Goal: Task Accomplishment & Management: Manage account settings

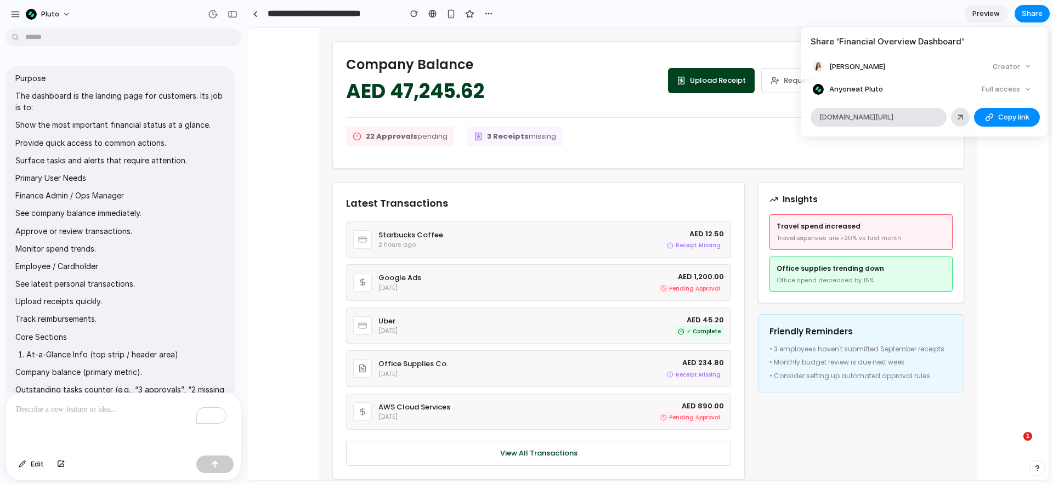
scroll to position [552, 0]
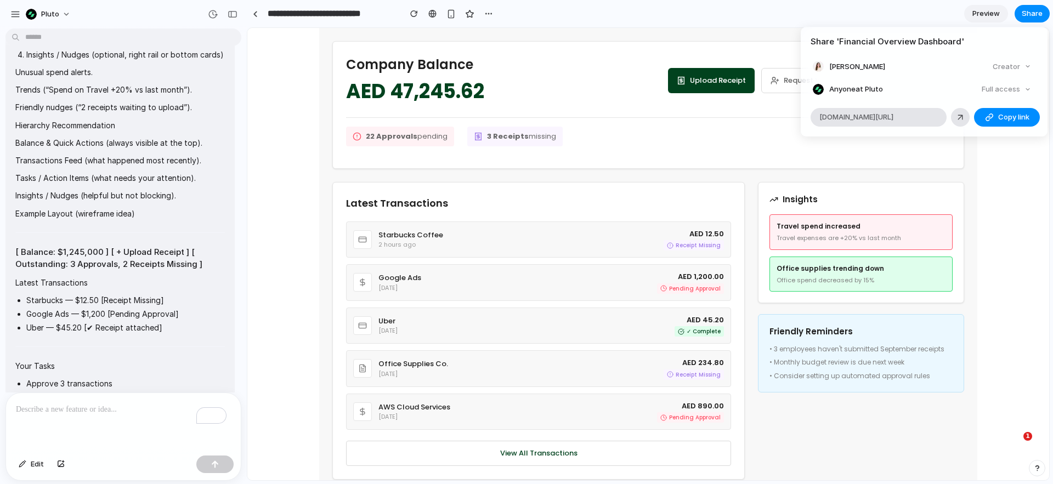
click at [983, 17] on div "Share ' Financial Overview Dashboard ' Ashirova Ramina Creator Anyone at Pluto …" at bounding box center [526, 242] width 1053 height 484
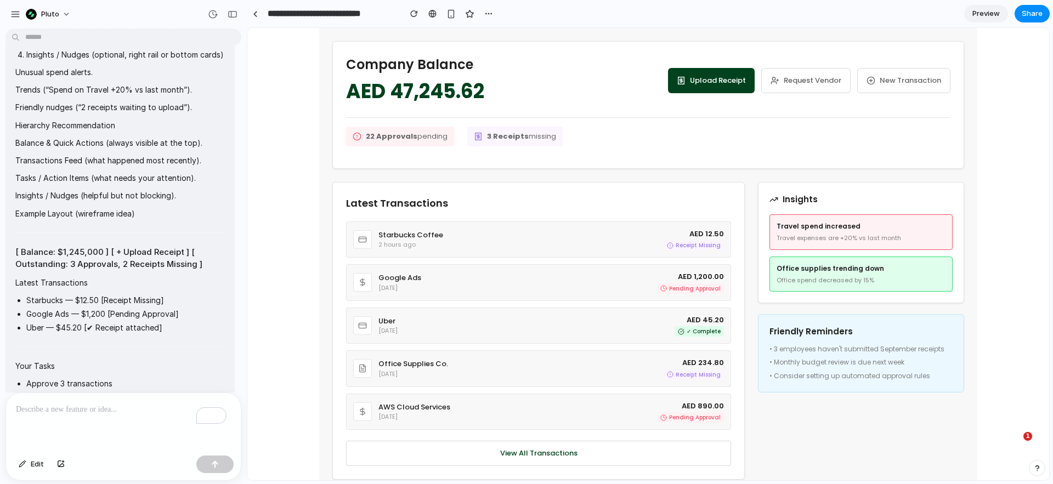
click at [55, 410] on p "To enrich screen reader interactions, please activate Accessibility in Grammarl…" at bounding box center [123, 409] width 215 height 13
click at [39, 405] on p "To enrich screen reader interactions, please activate Accessibility in Grammarl…" at bounding box center [123, 409] width 215 height 13
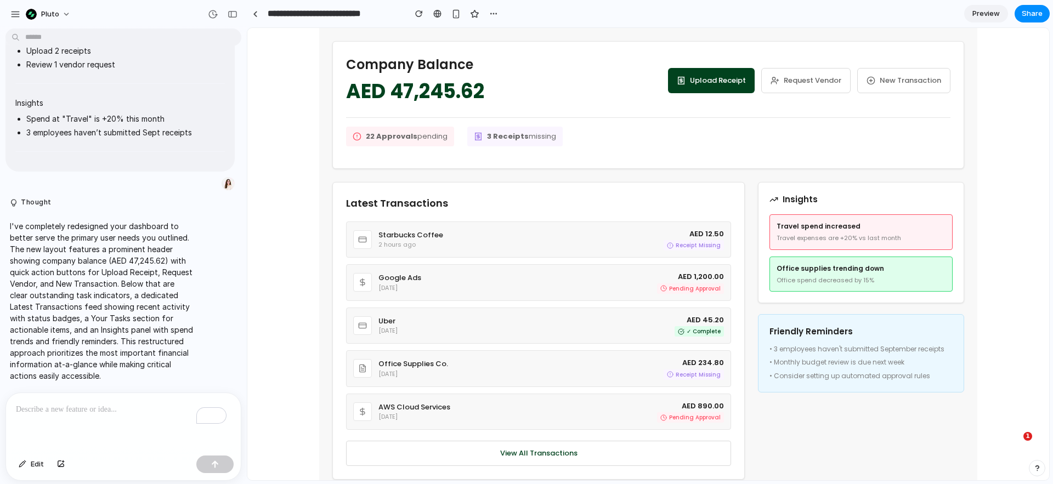
click at [47, 403] on p "To enrich screen reader interactions, please activate Accessibility in Grammarl…" at bounding box center [123, 409] width 215 height 13
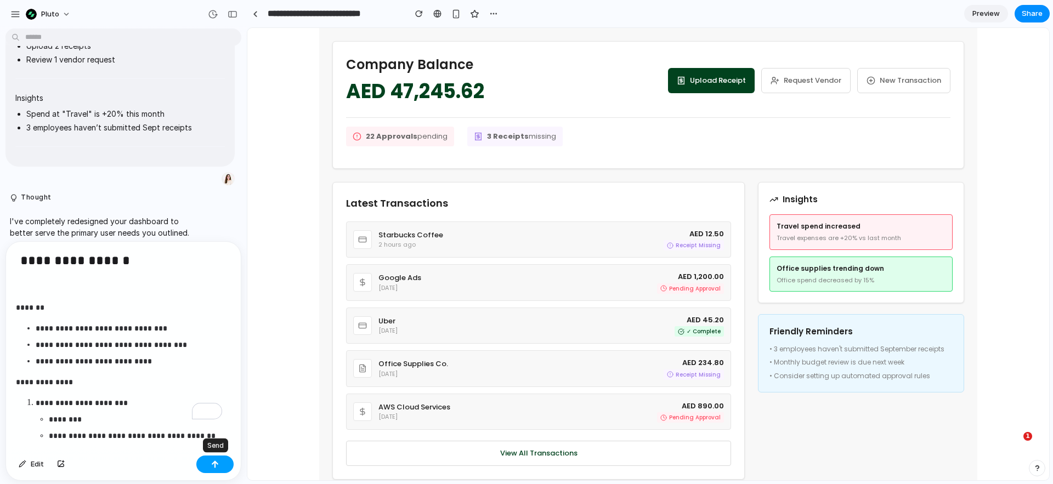
click at [222, 463] on button "button" at bounding box center [214, 465] width 37 height 18
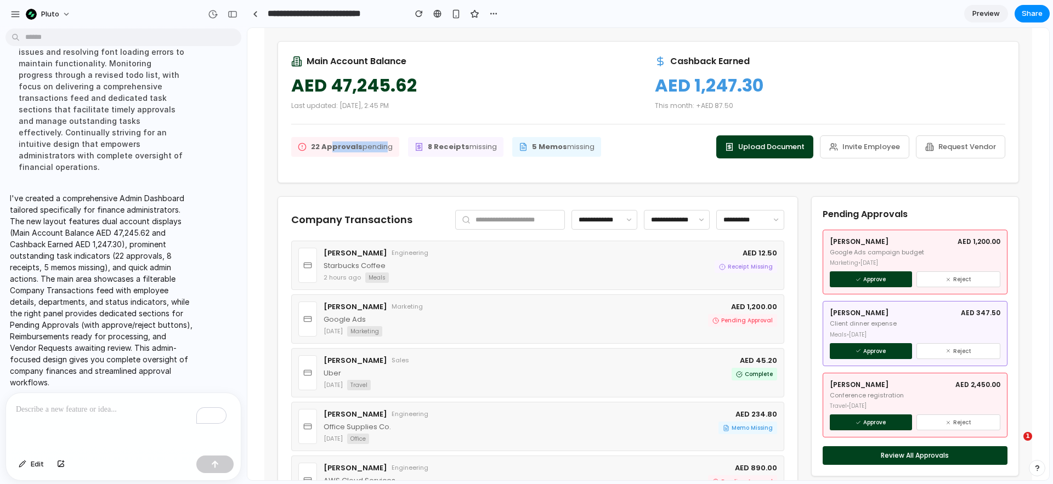
drag, startPoint x: 326, startPoint y: 146, endPoint x: 377, endPoint y: 143, distance: 51.7
click at [377, 143] on span "22 Approvals pending" at bounding box center [352, 147] width 82 height 11
click at [455, 143] on strong "8 Receipts" at bounding box center [449, 147] width 42 height 10
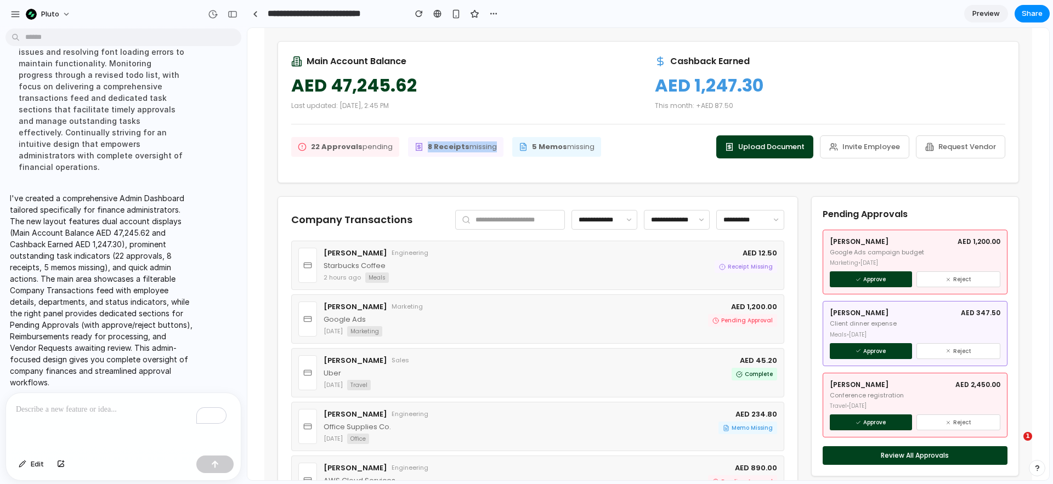
click at [455, 143] on strong "8 Receipts" at bounding box center [449, 147] width 42 height 10
click at [548, 142] on strong "5 Memos" at bounding box center [549, 147] width 35 height 10
click at [565, 145] on span "5 Memos missing" at bounding box center [563, 147] width 63 height 11
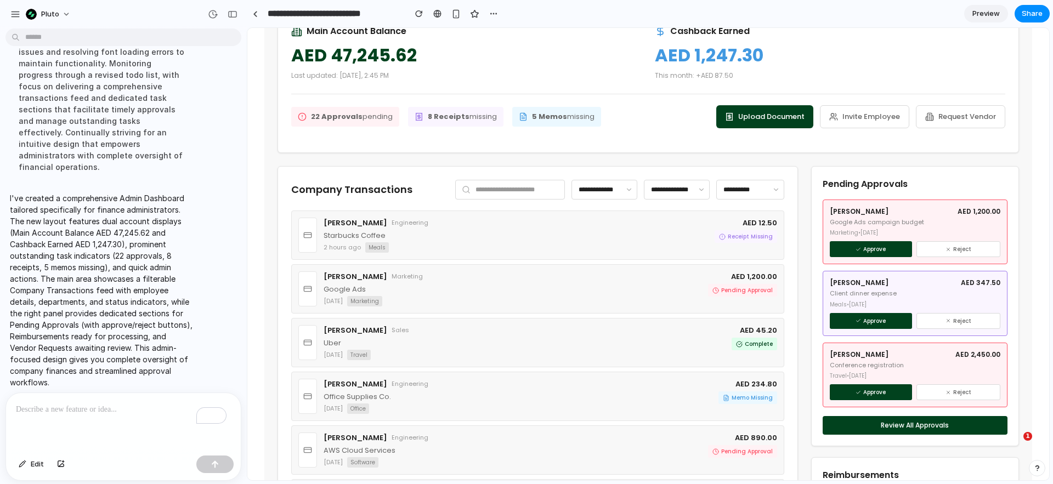
scroll to position [16, 0]
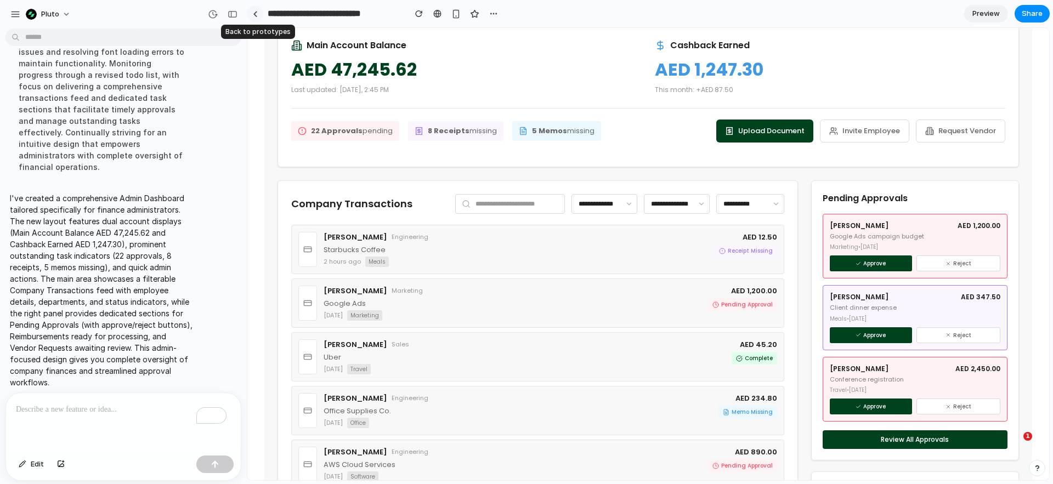
click at [260, 14] on link at bounding box center [255, 13] width 16 height 16
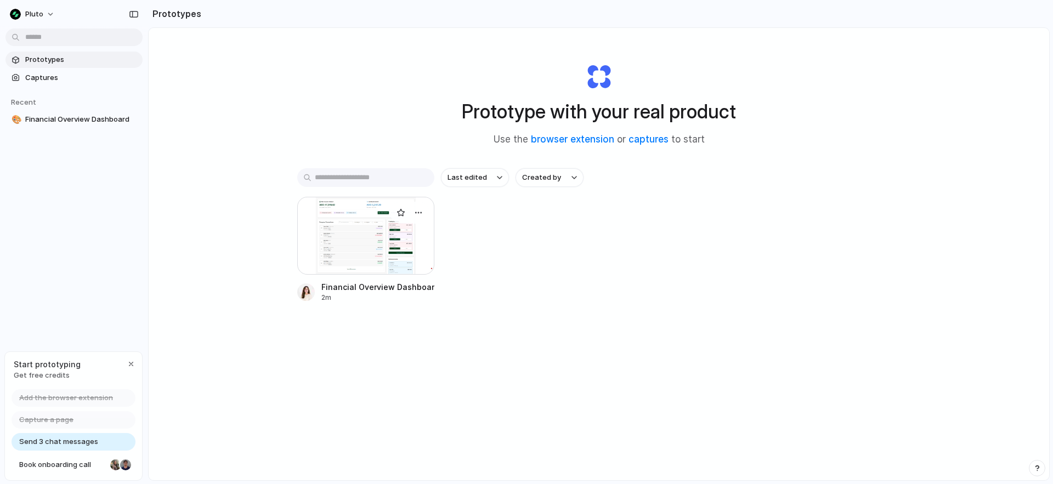
click at [385, 231] on div at bounding box center [365, 236] width 137 height 78
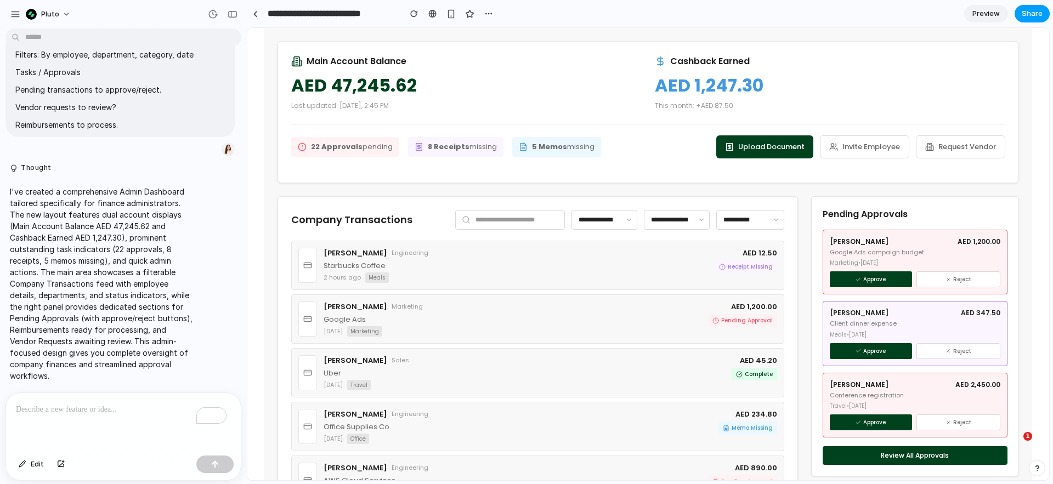
click at [1043, 10] on button "Share" at bounding box center [1032, 14] width 35 height 18
click at [1000, 117] on span "Copy link" at bounding box center [1014, 117] width 31 height 11
click at [1014, 116] on span "Copy link" at bounding box center [1014, 117] width 31 height 11
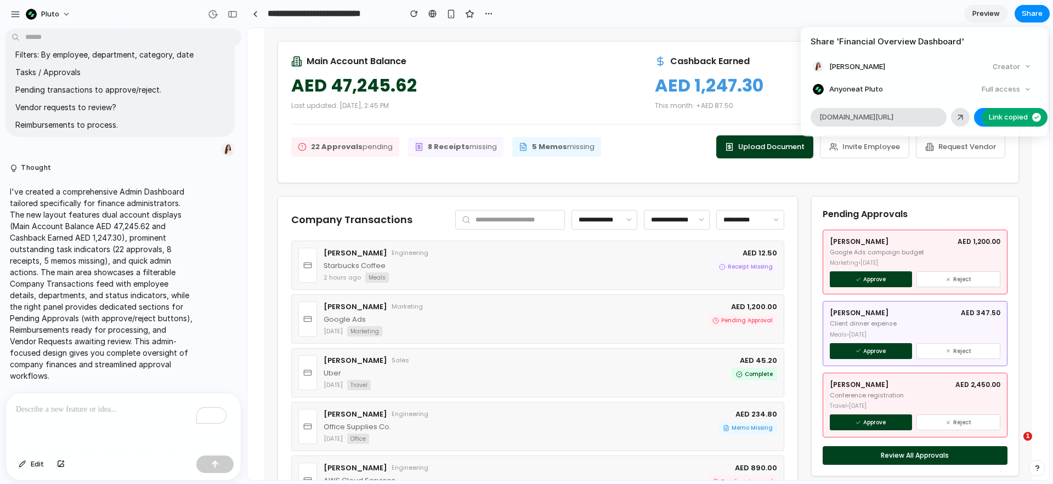
click at [594, 59] on div "Share ' Financial Overview Dashboard ' Ashirova Ramina Creator Anyone at Pluto …" at bounding box center [526, 242] width 1053 height 484
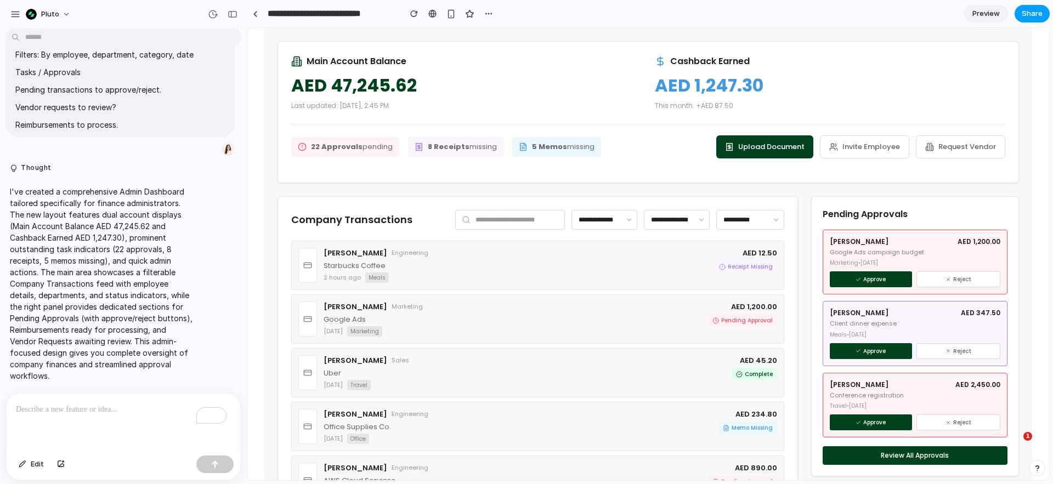
click at [1028, 16] on span "Share" at bounding box center [1032, 13] width 21 height 11
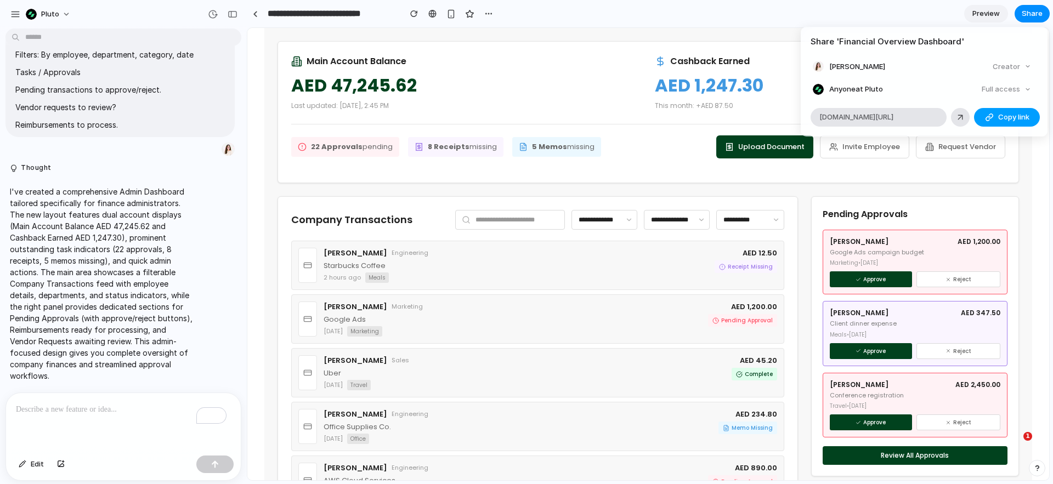
click at [1016, 120] on span "Copy link" at bounding box center [1014, 117] width 31 height 11
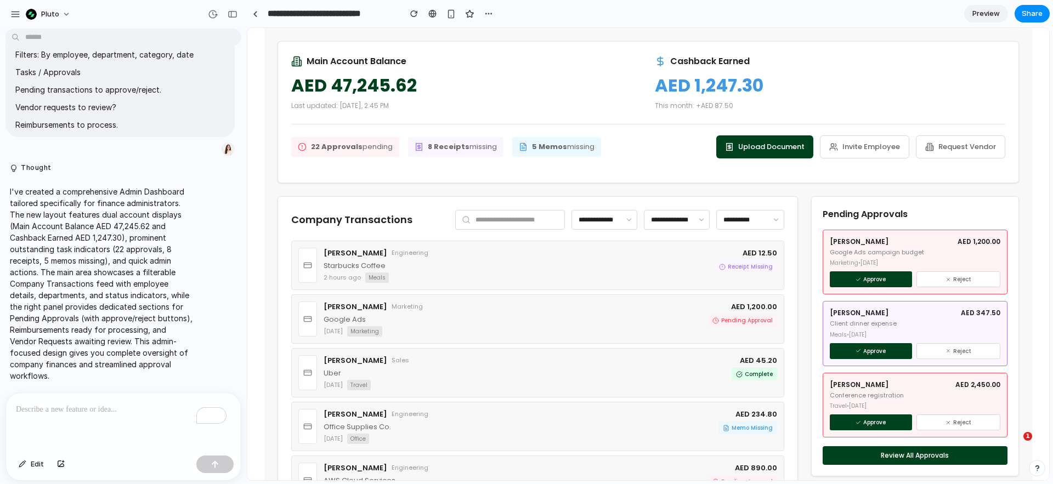
click at [736, 15] on div "Share ' Financial Overview Dashboard ' Ashirova Ramina Creator Anyone at Pluto …" at bounding box center [526, 242] width 1053 height 484
click at [311, 14] on input "**********" at bounding box center [332, 14] width 132 height 20
click at [300, 13] on input "**********" at bounding box center [332, 14] width 132 height 20
drag, startPoint x: 303, startPoint y: 14, endPoint x: 330, endPoint y: 15, distance: 26.3
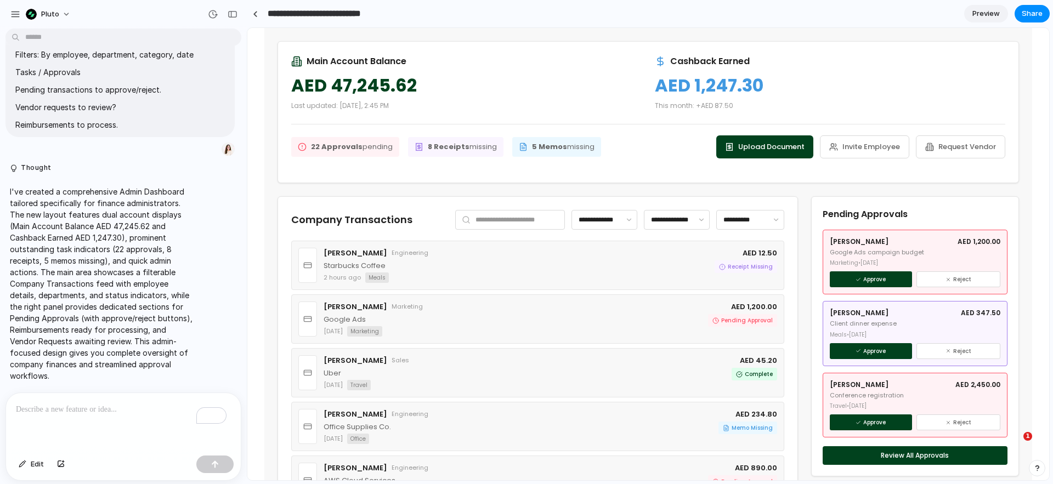
click at [274, 14] on input "**********" at bounding box center [332, 14] width 132 height 20
drag, startPoint x: 343, startPoint y: 14, endPoint x: 376, endPoint y: 14, distance: 33.5
click at [343, 14] on input "**********" at bounding box center [332, 14] width 132 height 20
click at [399, 12] on div "**********" at bounding box center [372, 14] width 250 height 20
click at [388, 14] on input "**********" at bounding box center [332, 14] width 132 height 20
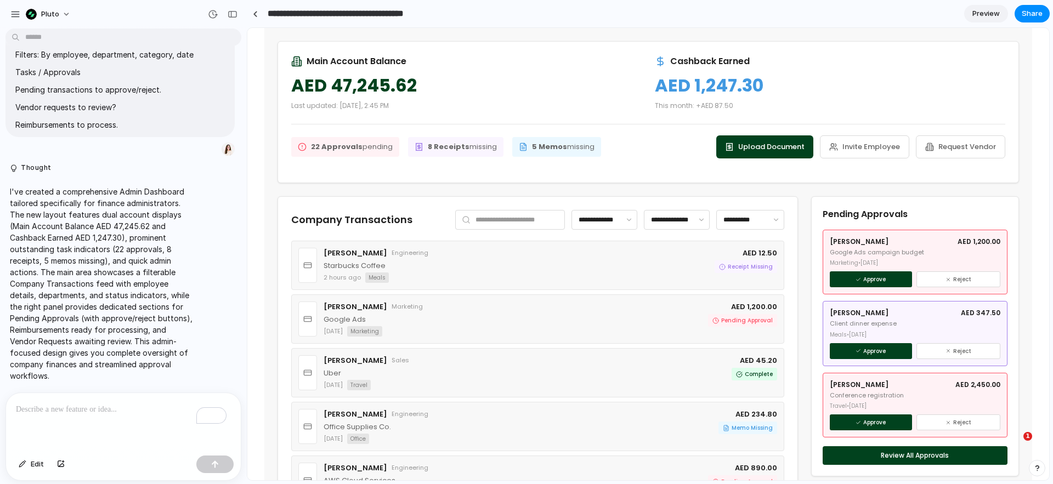
type input "**********"
drag, startPoint x: 329, startPoint y: 37, endPoint x: 535, endPoint y: 48, distance: 206.5
click at [329, 37] on div "**********" at bounding box center [648, 415] width 768 height 775
click at [254, 16] on div at bounding box center [255, 14] width 5 height 6
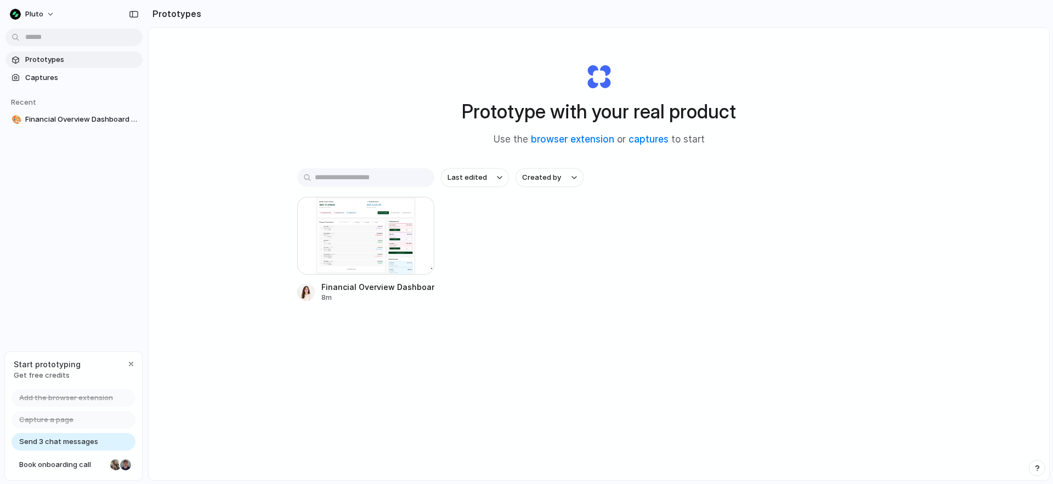
click at [54, 63] on span "Prototypes" at bounding box center [81, 59] width 113 height 11
click at [418, 213] on div "button" at bounding box center [418, 212] width 9 height 9
click at [520, 240] on div "Open in new tab Rename Copy link Delete" at bounding box center [526, 242] width 1053 height 484
click at [63, 62] on span "Prototypes" at bounding box center [81, 59] width 113 height 11
click at [71, 121] on span "Financial Overview Dashboard - admin view" at bounding box center [81, 119] width 113 height 11
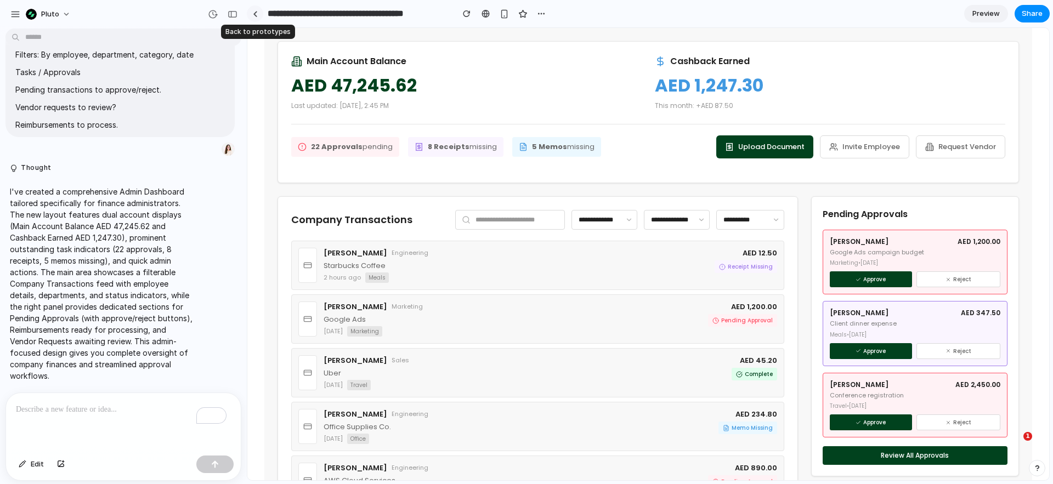
click at [252, 18] on link at bounding box center [255, 13] width 16 height 16
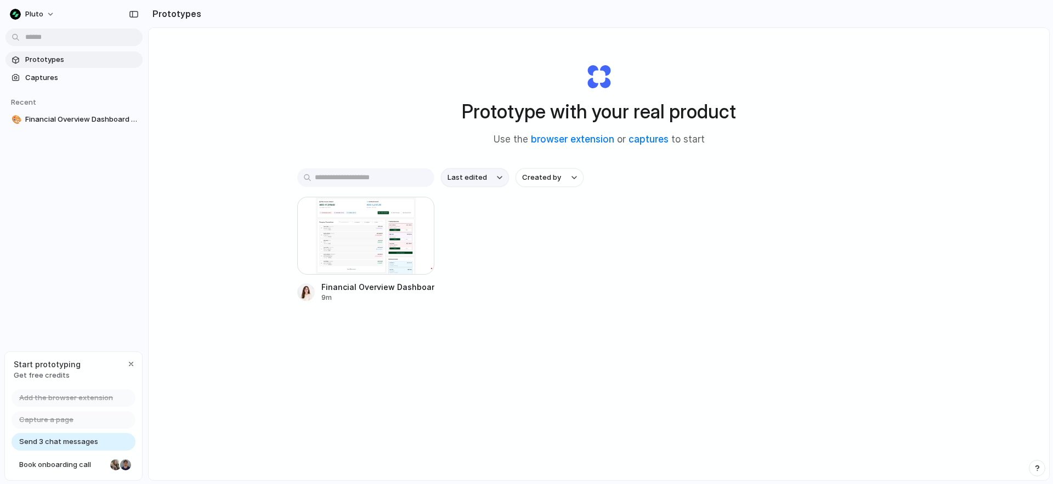
click at [469, 182] on span "Last edited" at bounding box center [468, 177] width 40 height 11
click at [590, 225] on div "Last edited Last created Alphabetical" at bounding box center [526, 242] width 1053 height 484
click at [537, 170] on button "Created by" at bounding box center [550, 177] width 68 height 19
click at [680, 242] on div "All users Ashirova Ramina" at bounding box center [526, 242] width 1053 height 484
click at [69, 122] on span "Financial Overview Dashboard - admin view" at bounding box center [81, 119] width 113 height 11
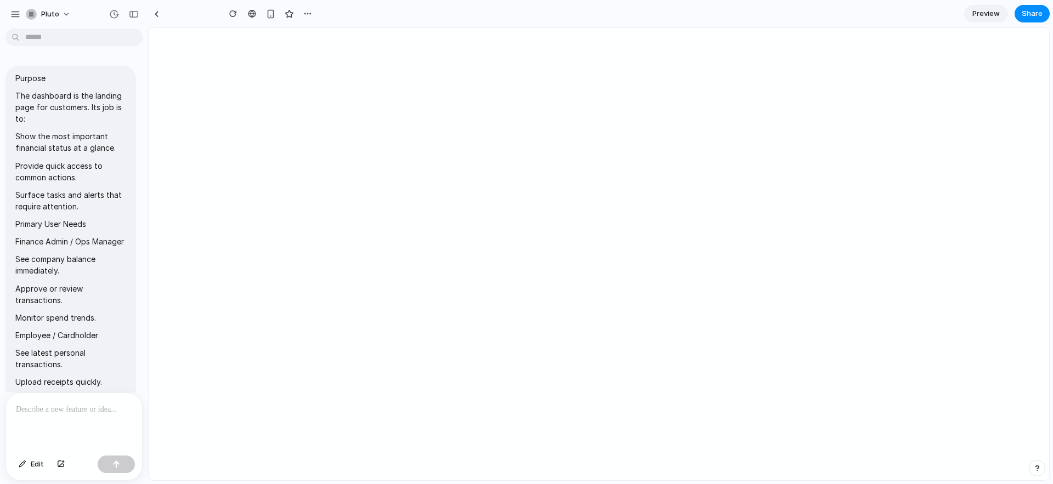
type input "**********"
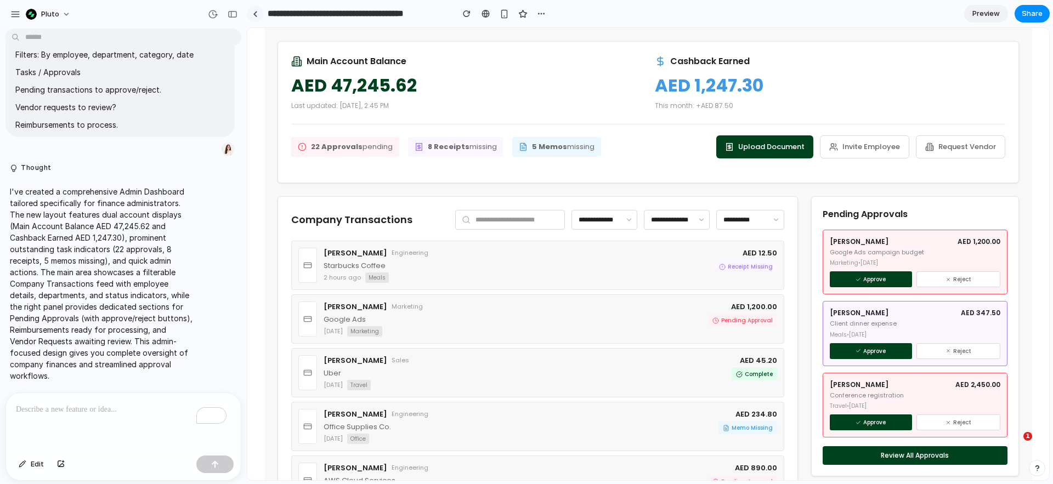
click at [255, 13] on div at bounding box center [255, 14] width 5 height 6
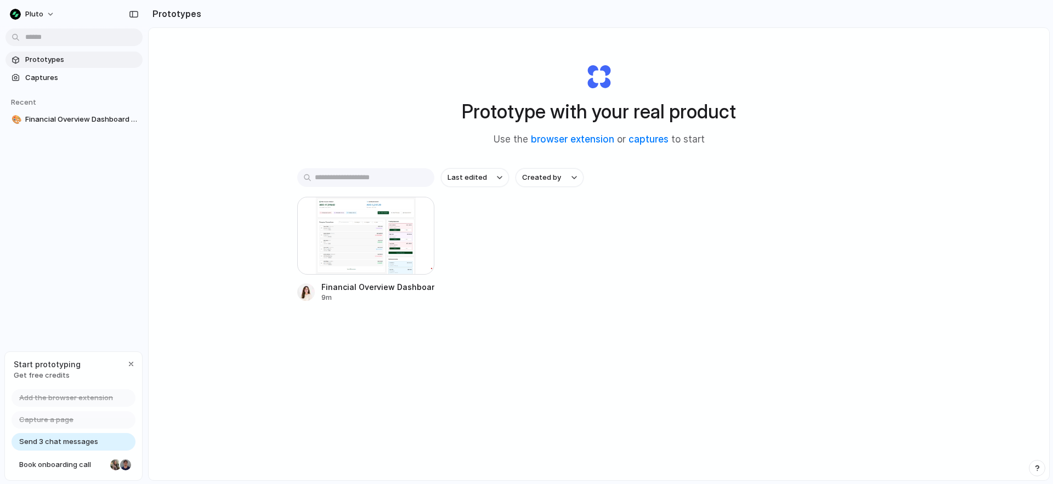
click at [88, 57] on span "Prototypes" at bounding box center [81, 59] width 113 height 11
click at [60, 467] on span "Book onboarding call" at bounding box center [62, 465] width 87 height 11
click at [344, 179] on input "text" at bounding box center [365, 177] width 137 height 19
click at [514, 290] on div "Financial Overview Dashboard - admin view 9m" at bounding box center [598, 250] width 603 height 106
click at [132, 118] on body "Pluto Prototypes Captures Recent 🎨 Financial Overview Dashboard - admin view St…" at bounding box center [526, 242] width 1053 height 484
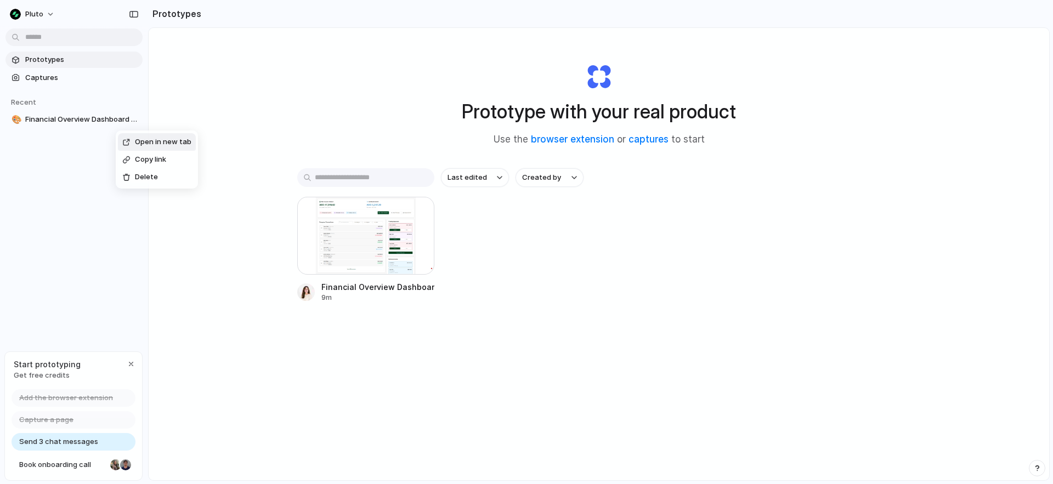
click at [201, 78] on div "Open in new tab Copy link Delete" at bounding box center [526, 242] width 1053 height 484
click at [43, 16] on button "Pluto" at bounding box center [32, 14] width 55 height 18
click at [50, 38] on span "Settings" at bounding box center [40, 38] width 30 height 11
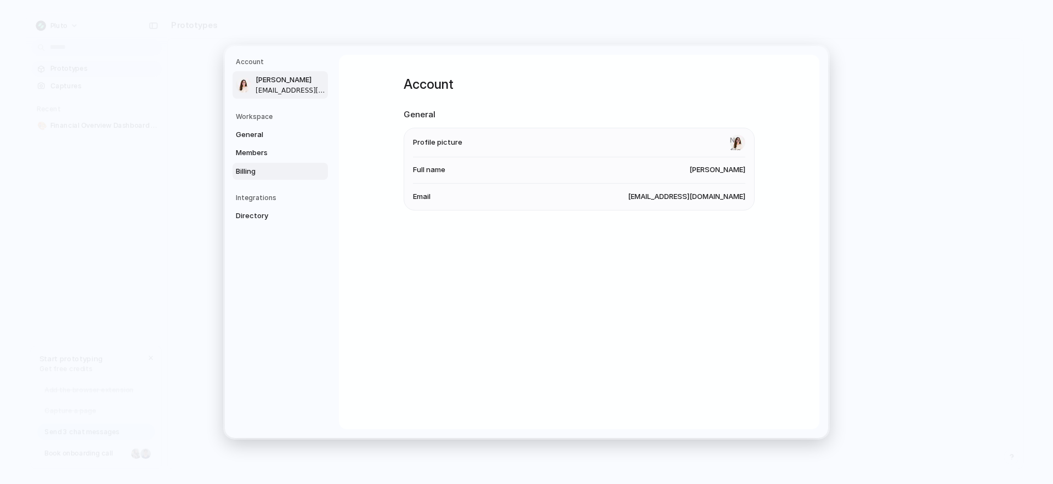
click at [261, 176] on span "Billing" at bounding box center [271, 171] width 70 height 11
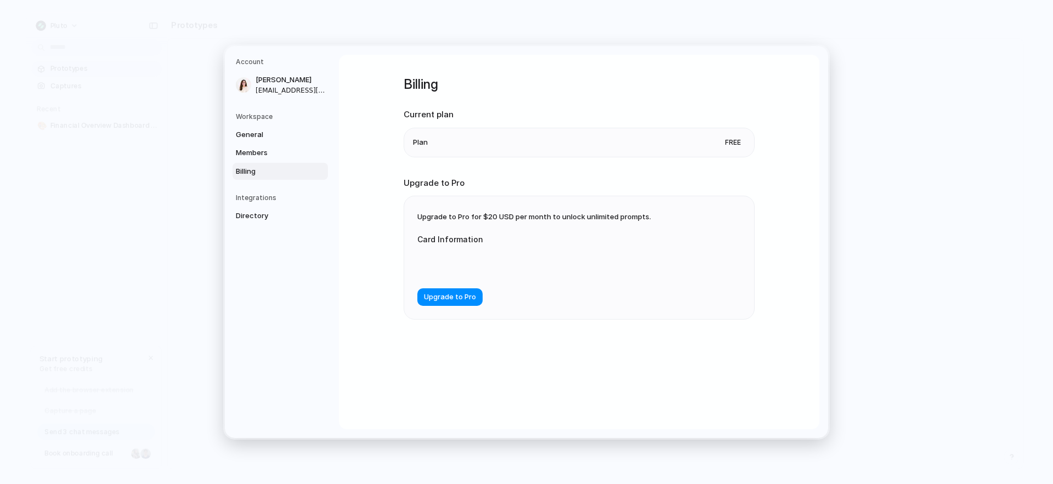
drag, startPoint x: 488, startPoint y: 217, endPoint x: 624, endPoint y: 217, distance: 136.6
click at [624, 217] on span "Upgrade to Pro for $20 USD per month to unlock unlimited prompts." at bounding box center [535, 216] width 234 height 9
drag, startPoint x: 624, startPoint y: 217, endPoint x: 468, endPoint y: 221, distance: 156.4
click at [483, 217] on span "Upgrade to Pro for $20 USD per month to unlock unlimited prompts." at bounding box center [535, 216] width 234 height 9
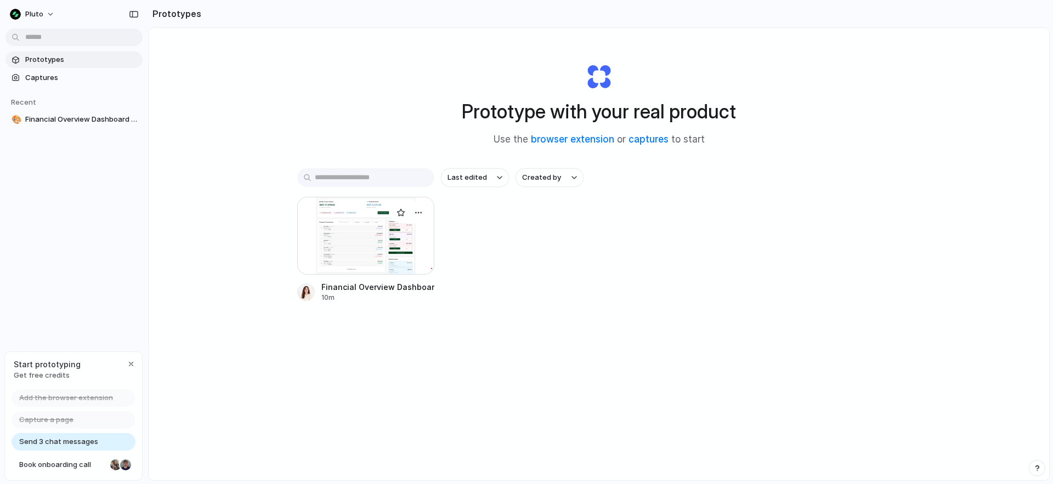
click at [378, 231] on div at bounding box center [365, 236] width 137 height 78
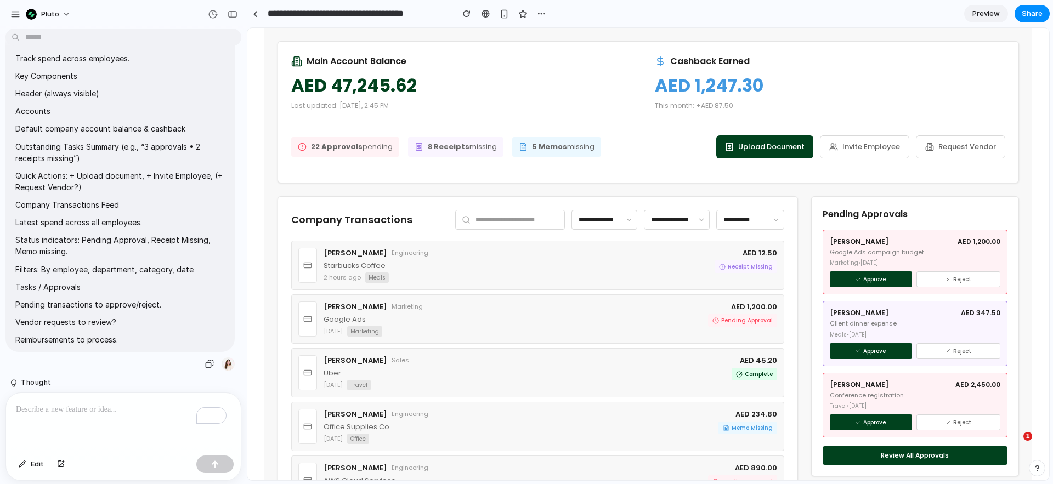
scroll to position [780, 0]
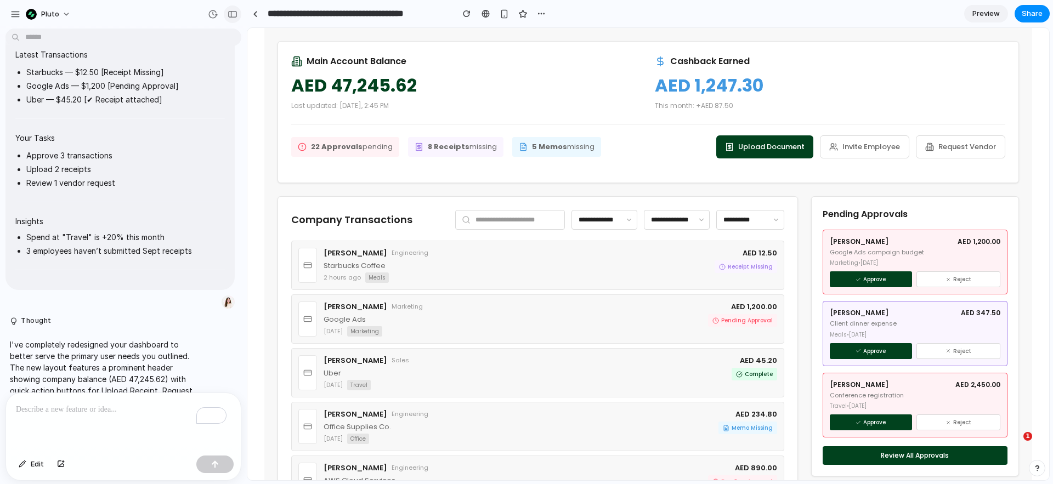
click at [239, 15] on button "button" at bounding box center [233, 14] width 18 height 18
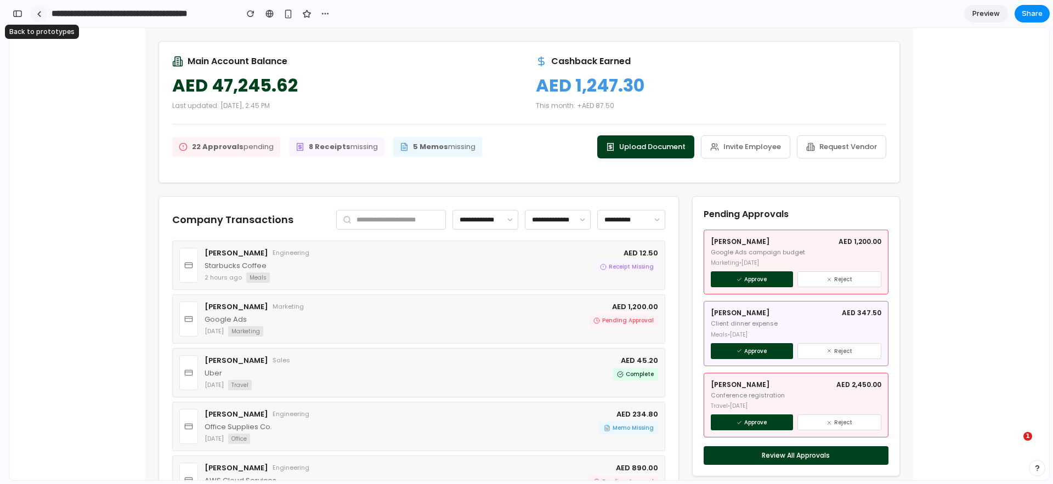
click at [42, 11] on link at bounding box center [39, 13] width 16 height 16
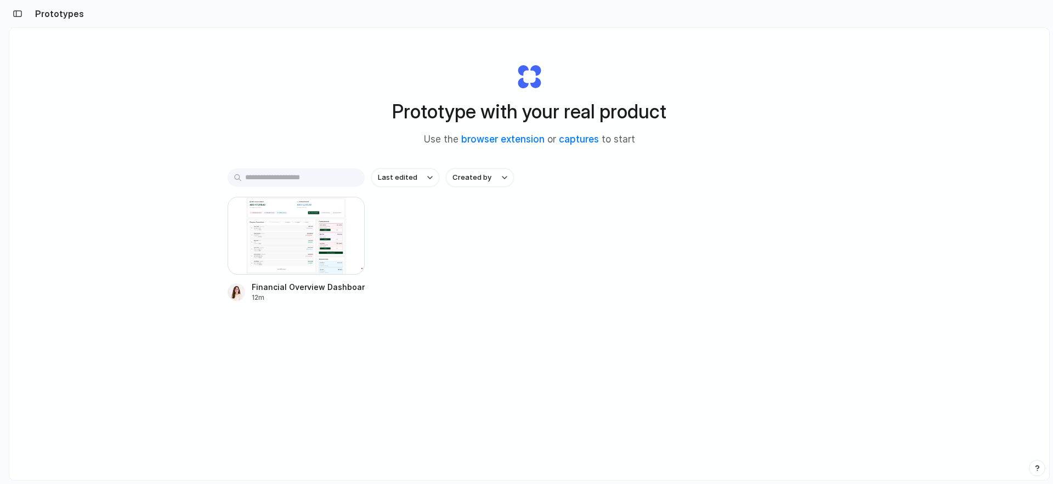
drag, startPoint x: 398, startPoint y: 364, endPoint x: 473, endPoint y: 349, distance: 76.0
click at [398, 364] on div "Last edited Created by Financial Overview Dashboard - admin view 12m" at bounding box center [529, 269] width 603 height 202
drag, startPoint x: 509, startPoint y: 233, endPoint x: 684, endPoint y: 297, distance: 186.6
click at [684, 298] on div "Financial Overview Dashboard - admin view 12m" at bounding box center [529, 250] width 603 height 106
drag, startPoint x: 676, startPoint y: 289, endPoint x: 392, endPoint y: 151, distance: 316.3
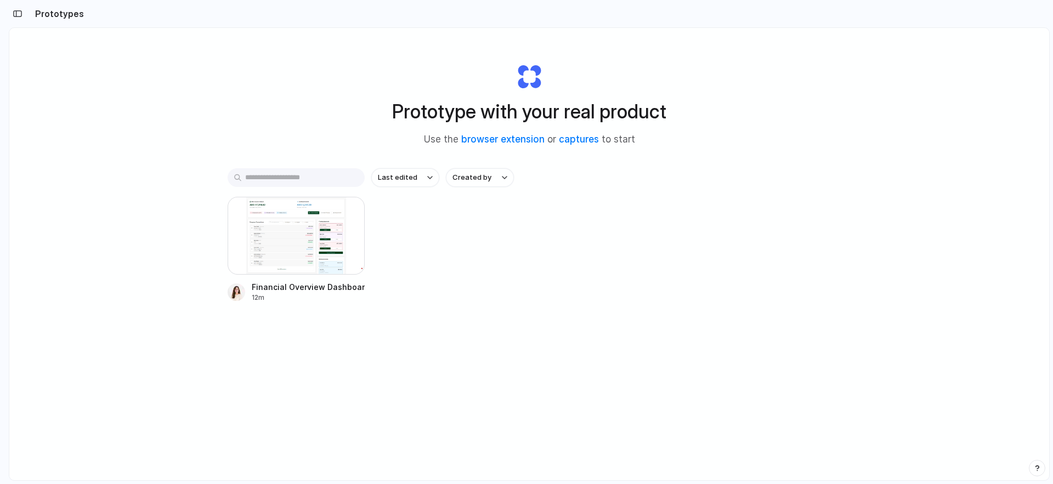
click at [392, 151] on div "Prototype with your real product Use the browser extension or captures to start…" at bounding box center [529, 283] width 1040 height 511
click at [572, 137] on link "captures" at bounding box center [579, 139] width 40 height 11
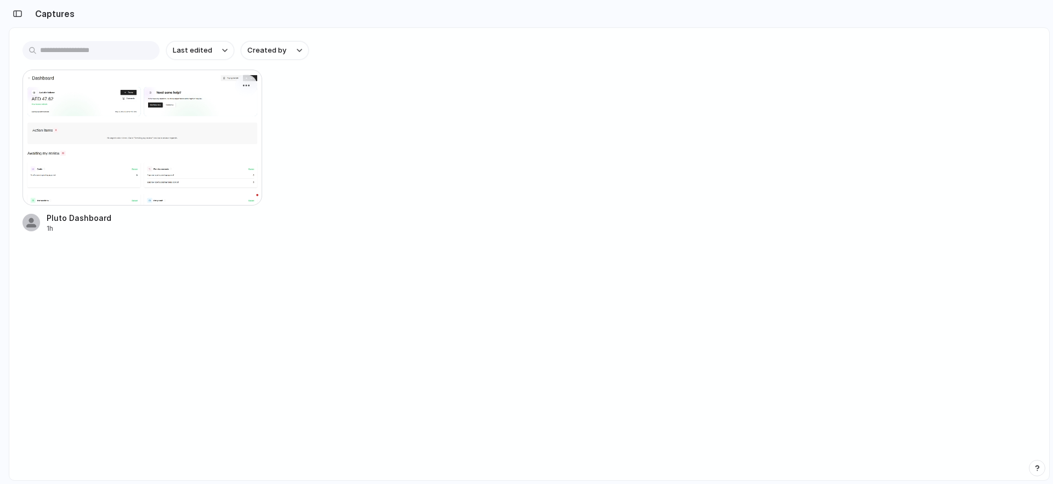
click at [159, 87] on div at bounding box center [142, 138] width 240 height 136
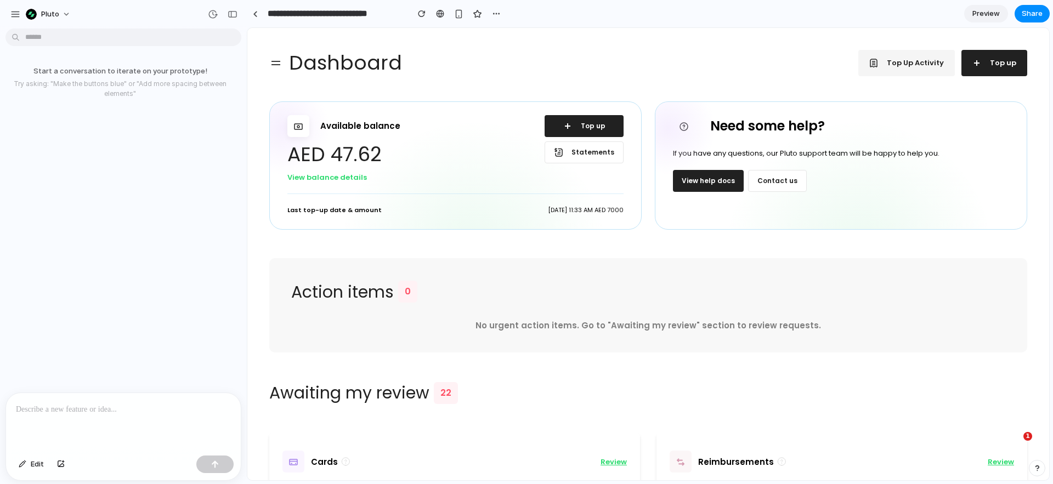
click at [59, 414] on div at bounding box center [123, 422] width 235 height 58
click at [71, 410] on p at bounding box center [123, 409] width 215 height 13
click at [60, 404] on p at bounding box center [123, 409] width 215 height 13
click at [42, 407] on p at bounding box center [123, 409] width 215 height 13
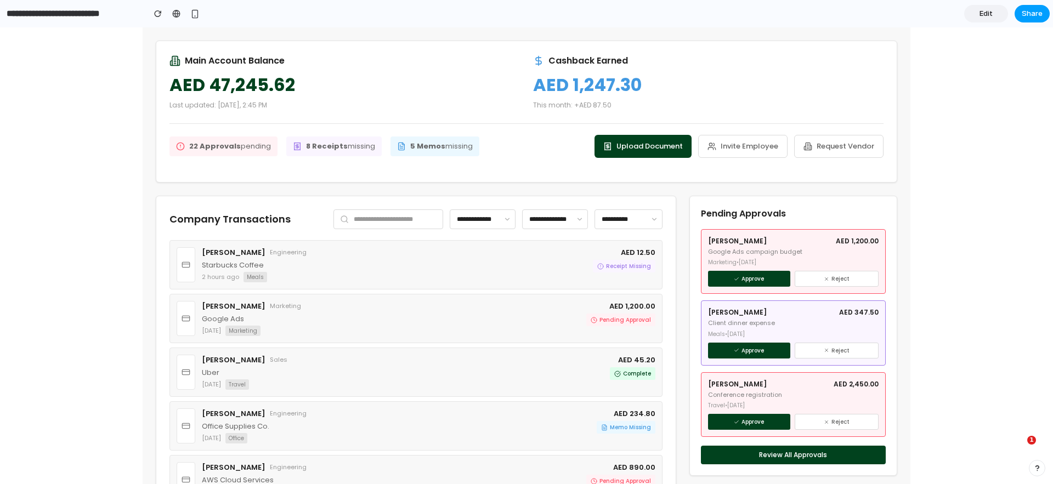
click at [1036, 12] on span "Share" at bounding box center [1032, 13] width 21 height 11
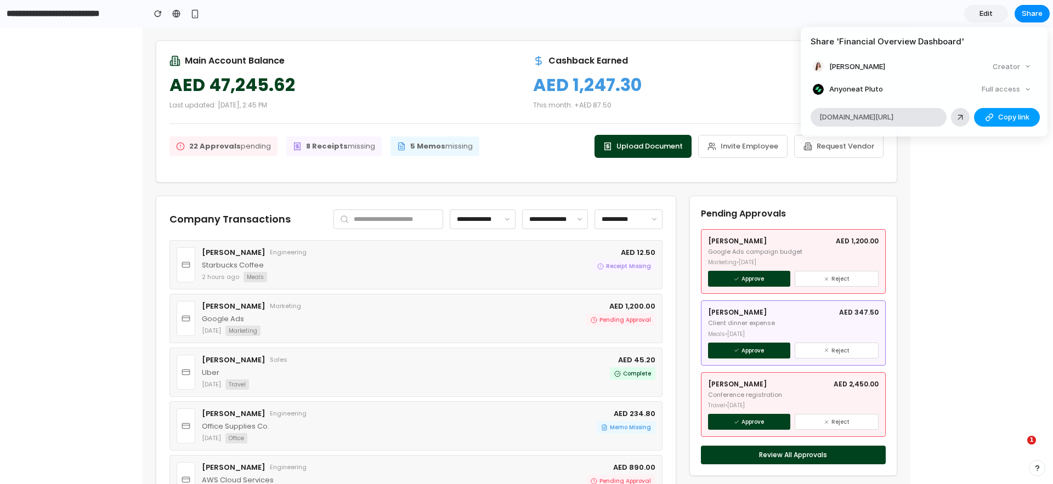
click at [1018, 121] on span "Copy link" at bounding box center [1014, 117] width 31 height 11
click at [931, 164] on div "Share ' Financial Overview Dashboard ' Ashirova Ramina Creator Anyone at Pluto …" at bounding box center [526, 242] width 1053 height 484
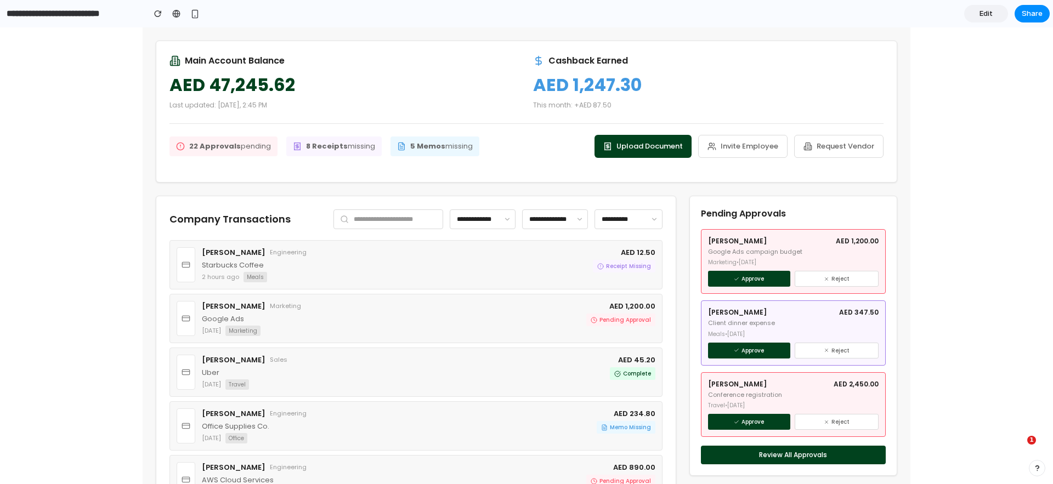
type input "**********"
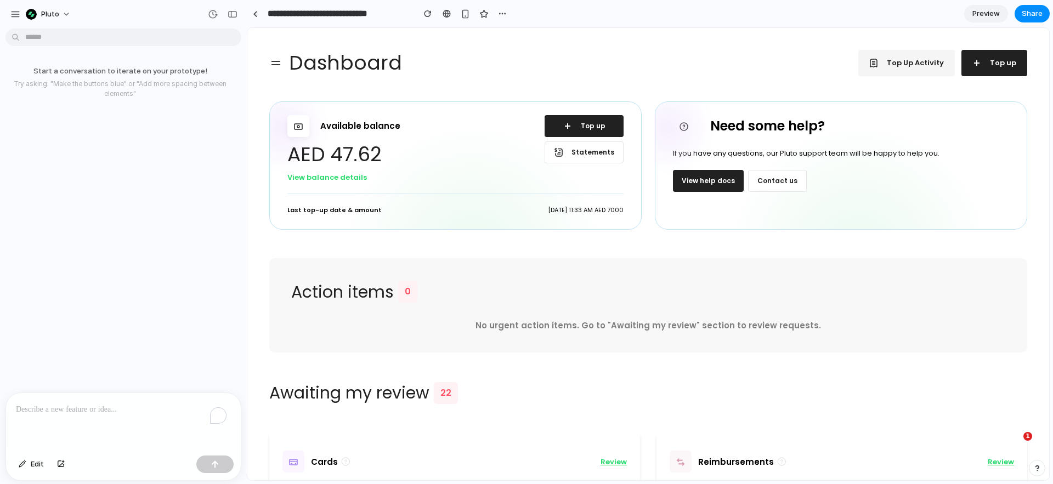
click at [61, 405] on p "To enrich screen reader interactions, please activate Accessibility in Grammarl…" at bounding box center [123, 409] width 215 height 13
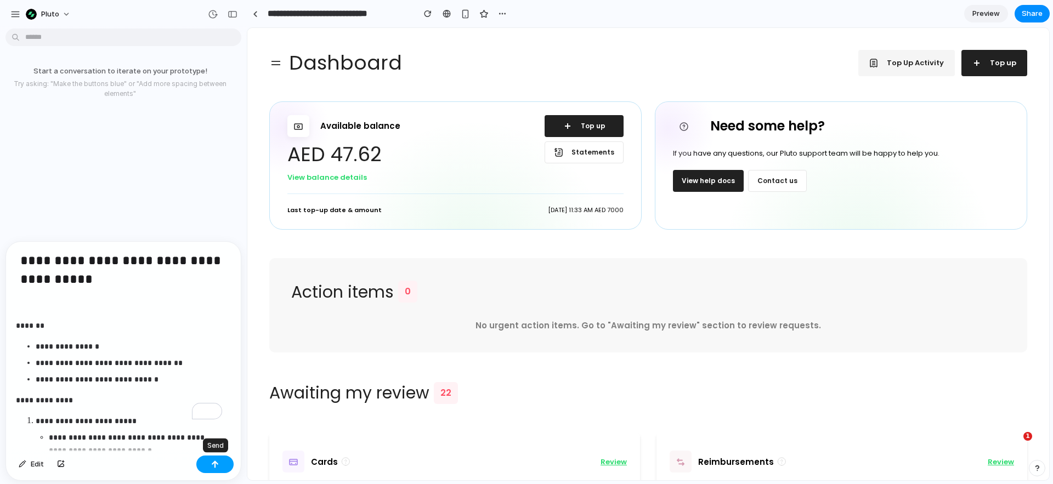
click at [212, 461] on div "button" at bounding box center [215, 465] width 8 height 8
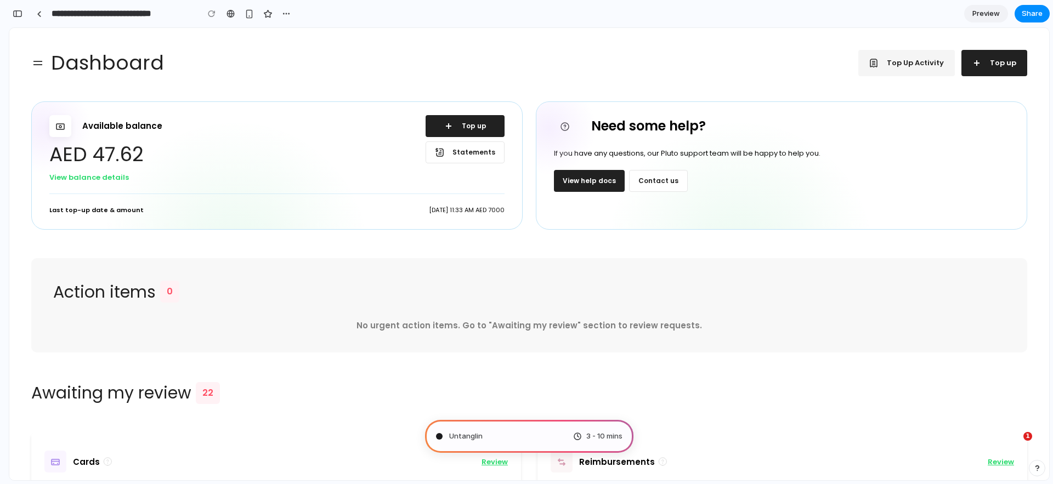
scroll to position [473, 0]
type input "**********"
drag, startPoint x: 93, startPoint y: 15, endPoint x: 195, endPoint y: 12, distance: 102.7
click at [195, 12] on input "**********" at bounding box center [149, 14] width 200 height 20
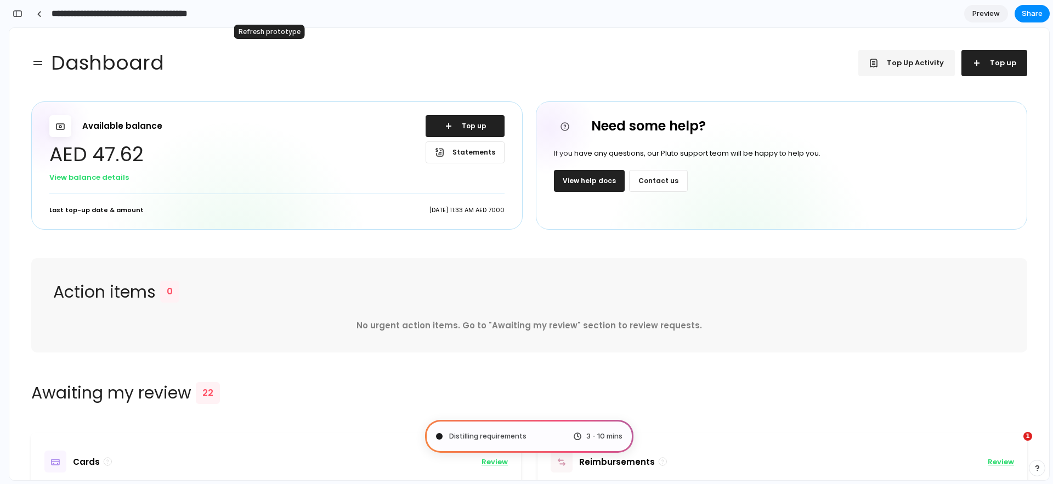
click at [262, 18] on div at bounding box center [266, 13] width 16 height 16
click at [483, 434] on span "Distilling requirements" at bounding box center [487, 436] width 77 height 11
click at [483, 434] on span "Distilling requirements ." at bounding box center [488, 436] width 79 height 11
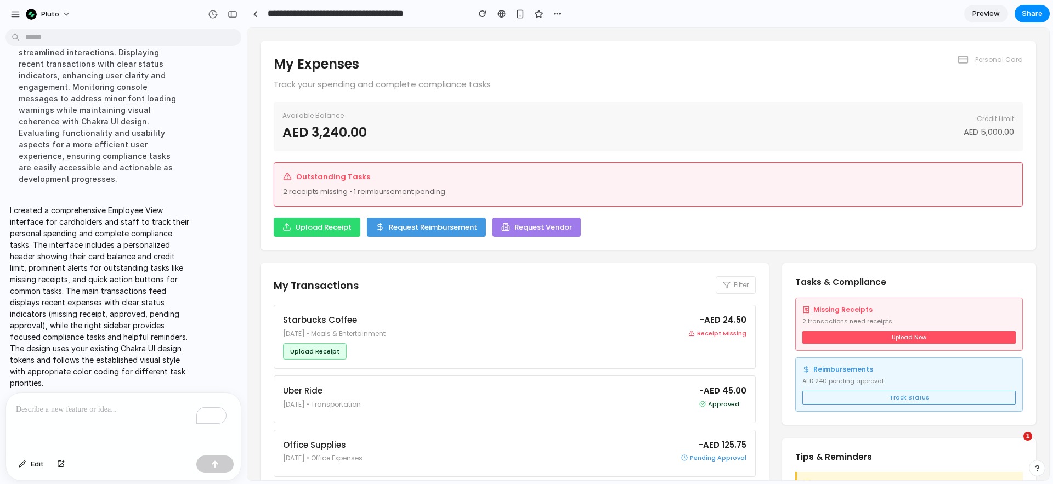
scroll to position [75, 0]
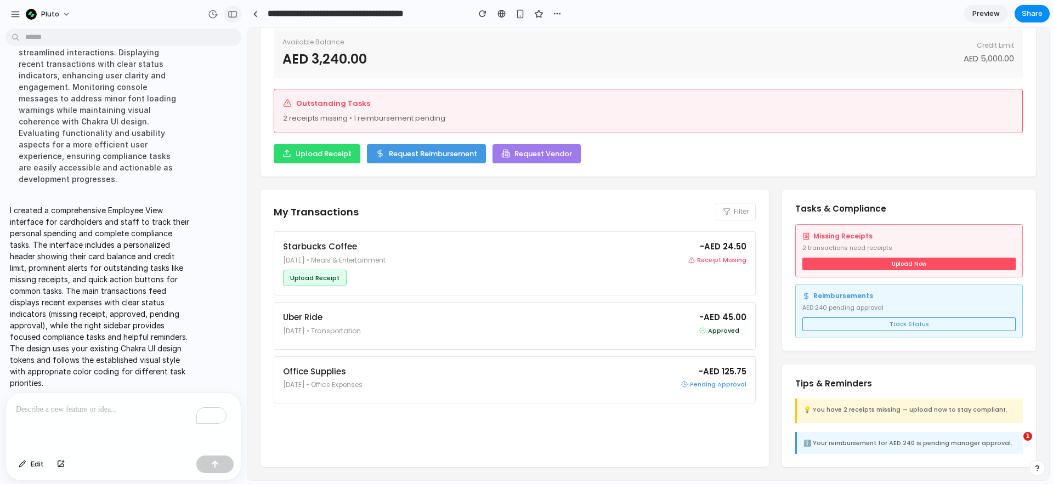
click at [235, 15] on div "button" at bounding box center [233, 14] width 10 height 8
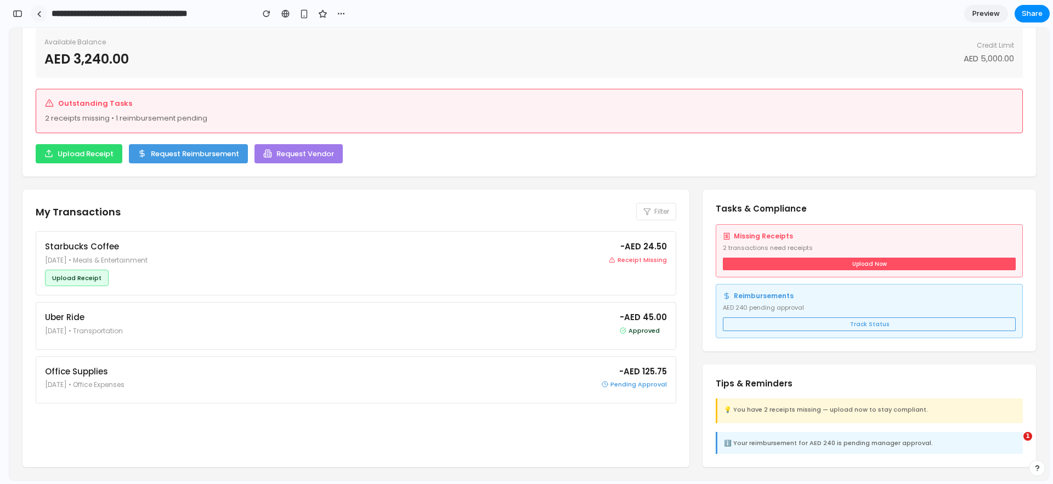
click at [39, 16] on div at bounding box center [39, 14] width 5 height 6
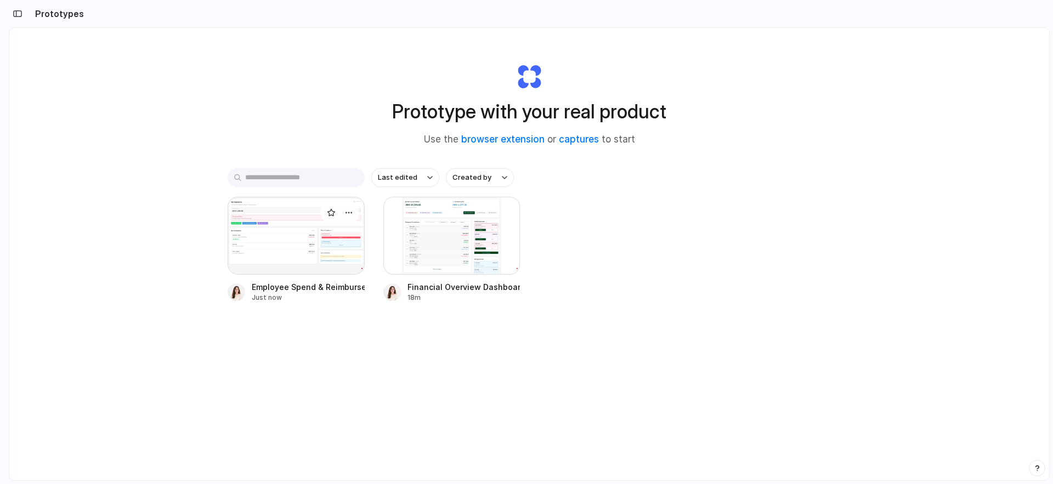
click at [309, 241] on div at bounding box center [296, 236] width 137 height 78
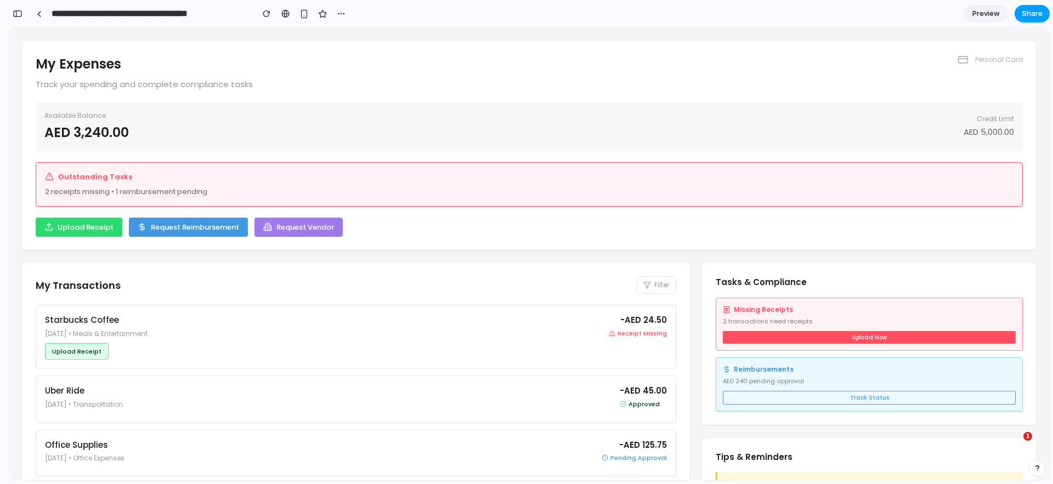
click at [1030, 16] on span "Share" at bounding box center [1032, 13] width 21 height 11
click at [1005, 121] on span "Copy link" at bounding box center [1014, 117] width 31 height 11
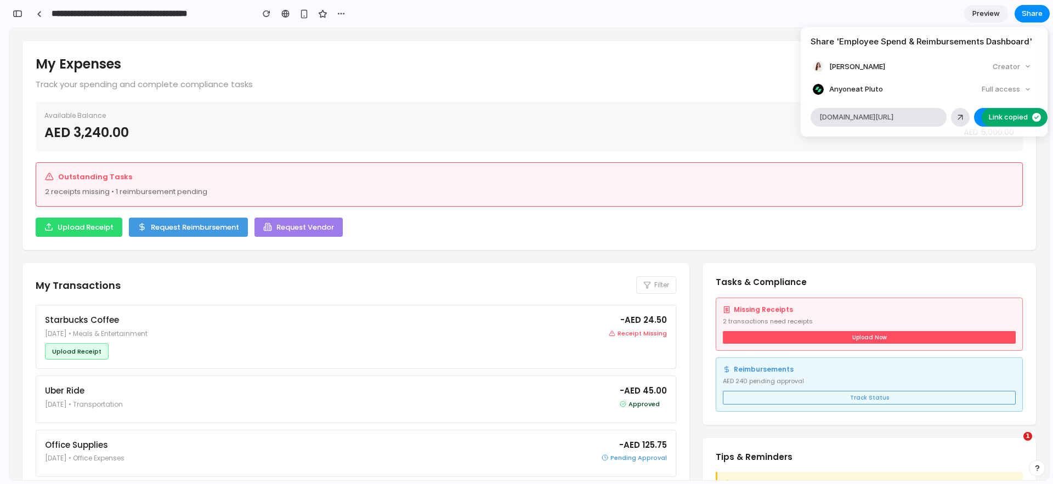
click at [589, 152] on div "Share ' Employee Spend & Reimbursements Dashboard ' Ashirova Ramina Creator Any…" at bounding box center [526, 242] width 1053 height 484
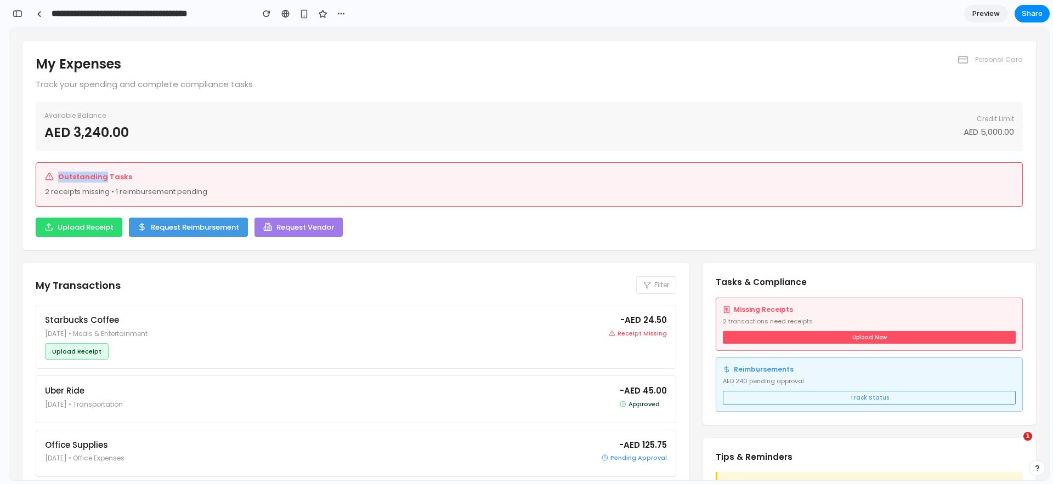
click at [589, 152] on div "My Expenses Track your spending and complete compliance tasks Personal Card Ava…" at bounding box center [529, 145] width 1014 height 209
click at [527, 271] on div "My Transactions Filter Starbucks Coffee Dec 18, 2024 • Meals & Entertainment -A…" at bounding box center [355, 402] width 667 height 278
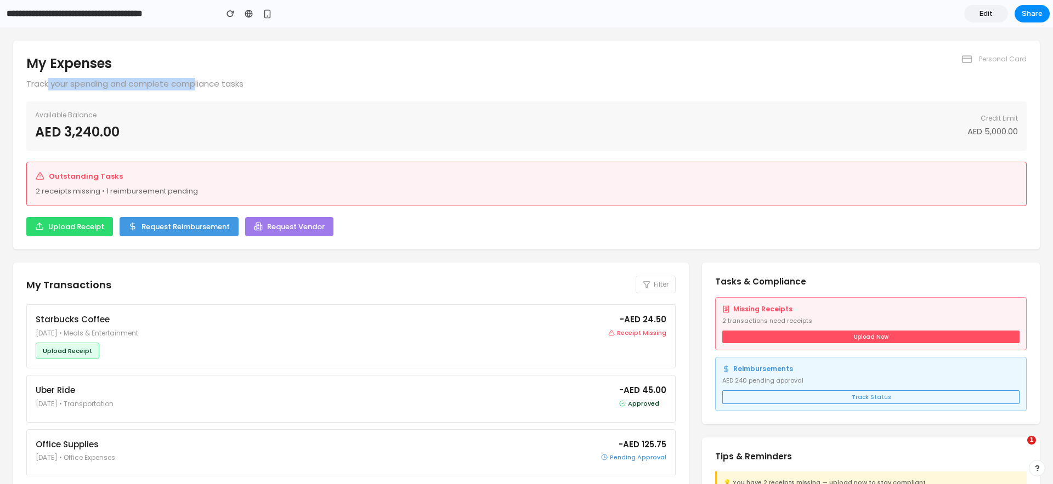
drag, startPoint x: 47, startPoint y: 87, endPoint x: 196, endPoint y: 86, distance: 149.8
click at [196, 86] on p "Track your spending and complete compliance tasks" at bounding box center [134, 84] width 217 height 13
drag, startPoint x: 205, startPoint y: 86, endPoint x: 59, endPoint y: 78, distance: 145.6
click at [59, 78] on p "Track your spending and complete compliance tasks" at bounding box center [134, 84] width 217 height 13
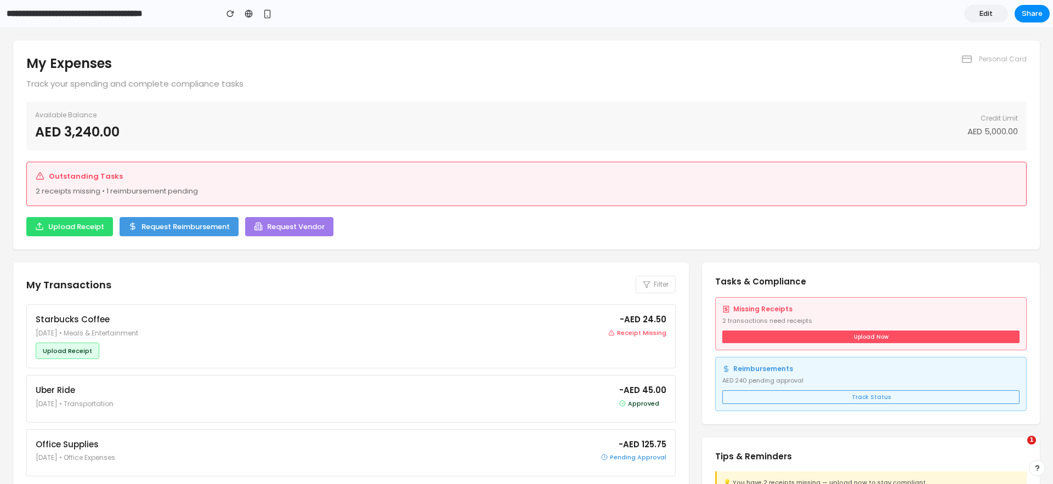
click at [38, 83] on p "Track your spending and complete compliance tasks" at bounding box center [134, 84] width 217 height 13
